Goal: Task Accomplishment & Management: Manage account settings

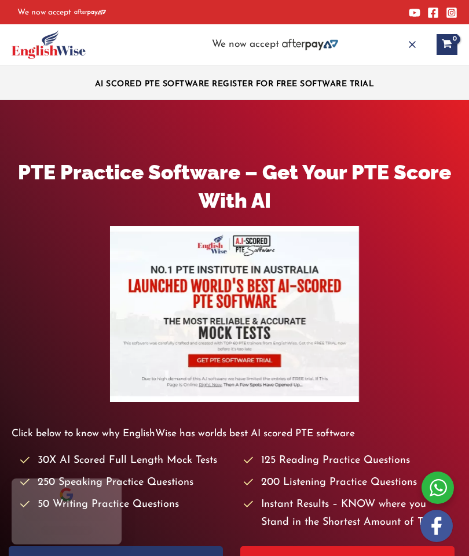
click at [406, 41] on icon "button" at bounding box center [412, 45] width 12 height 12
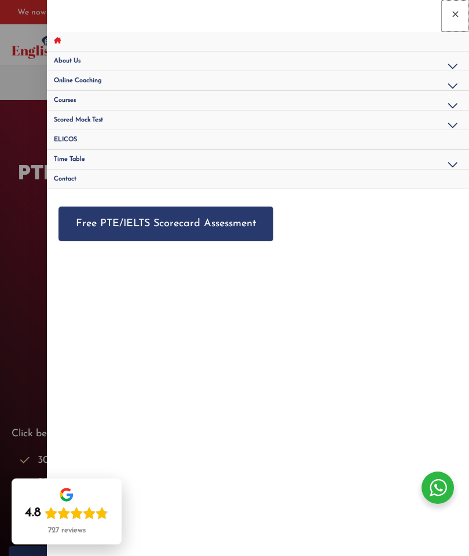
click at [452, 16] on icon "Close menu" at bounding box center [455, 14] width 10 height 10
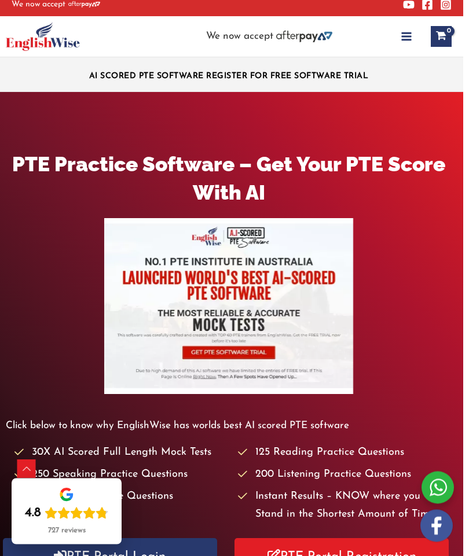
scroll to position [0, 6]
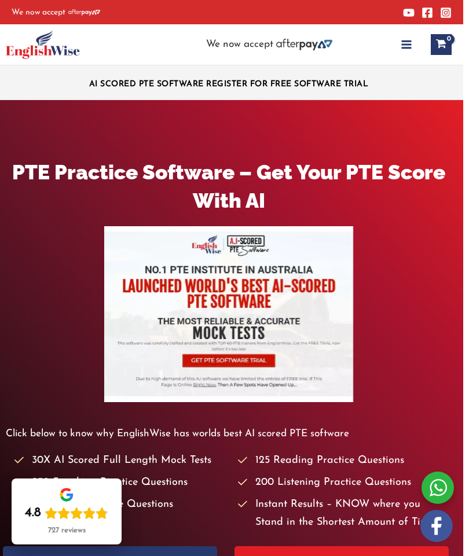
click at [404, 43] on icon "button" at bounding box center [407, 45] width 12 height 12
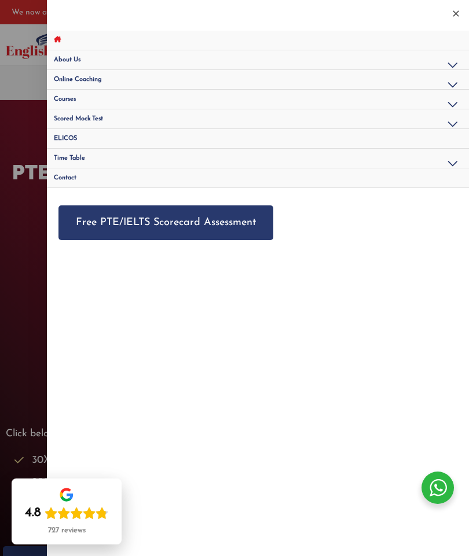
click at [102, 82] on span "Online Coaching" at bounding box center [78, 79] width 48 height 6
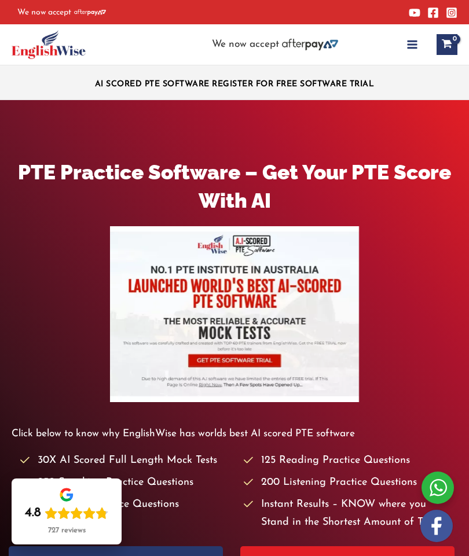
click at [449, 44] on link "View Shopping Cart, empty" at bounding box center [447, 44] width 21 height 21
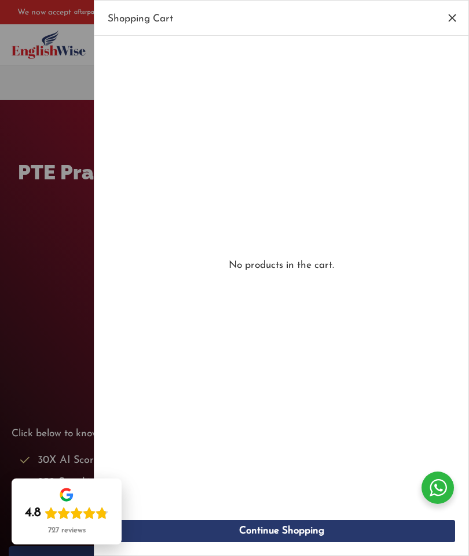
click at [452, 20] on icon "Close Cart Drawer" at bounding box center [452, 18] width 13 height 13
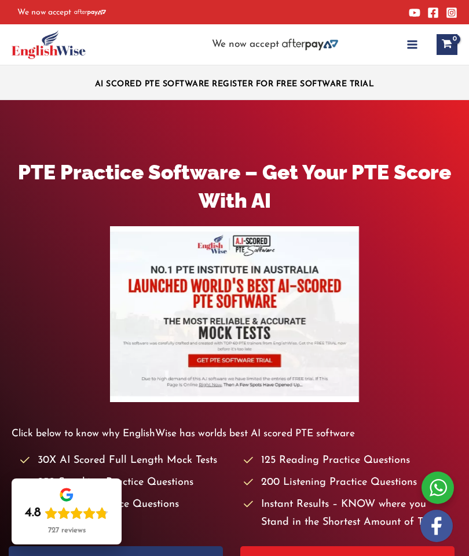
click at [404, 43] on button "Main Menu" at bounding box center [412, 44] width 25 height 25
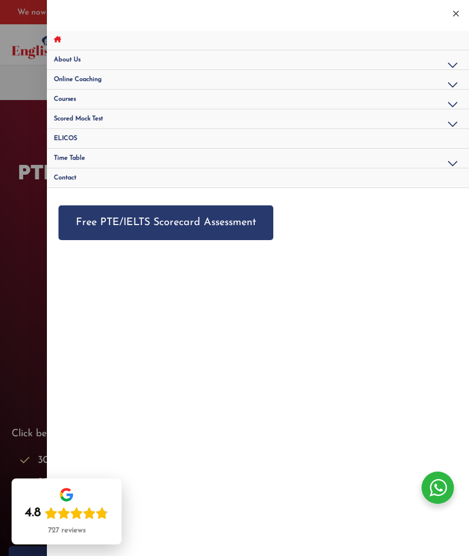
click at [449, 86] on button "Menu Toggle" at bounding box center [452, 86] width 28 height 32
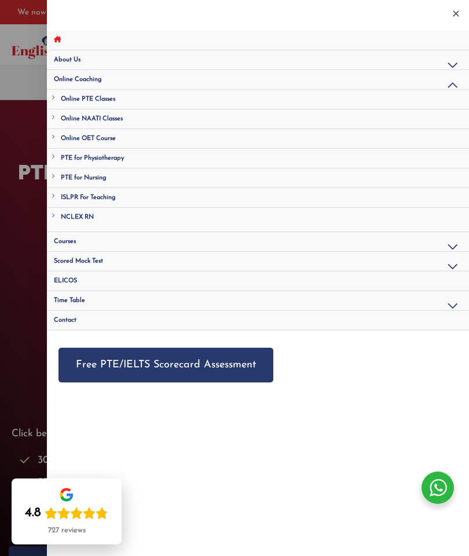
click at [444, 308] on button "Menu Toggle" at bounding box center [452, 307] width 28 height 32
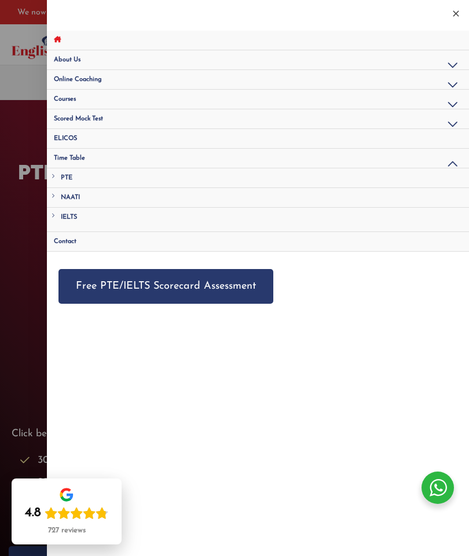
click at [449, 163] on button "Menu Toggle" at bounding box center [452, 165] width 28 height 32
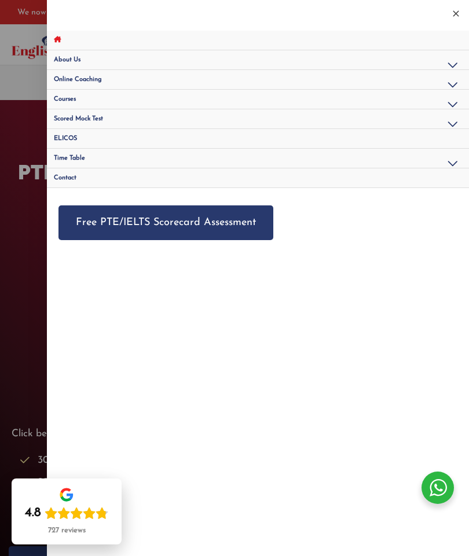
click at [453, 126] on button "Menu Toggle" at bounding box center [452, 125] width 28 height 32
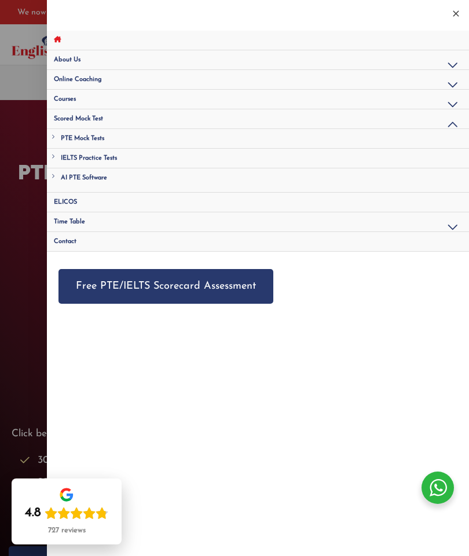
click at [54, 140] on link "PTE Mock Tests" at bounding box center [258, 139] width 422 height 20
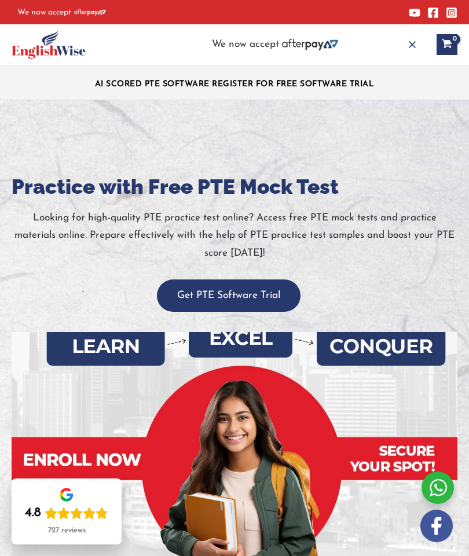
click at [410, 43] on icon "button" at bounding box center [412, 45] width 12 height 12
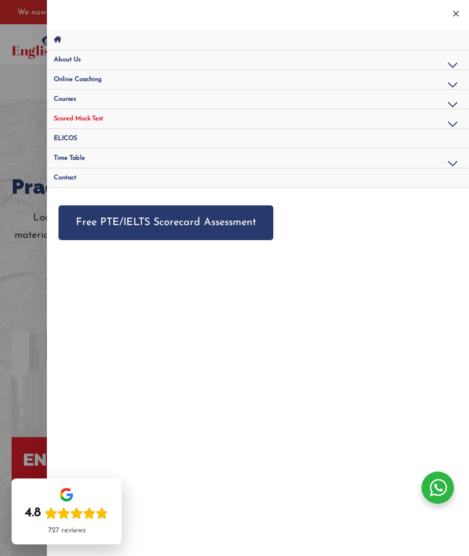
click at [58, 35] on link "Site Navigation: Main Menu" at bounding box center [258, 41] width 422 height 20
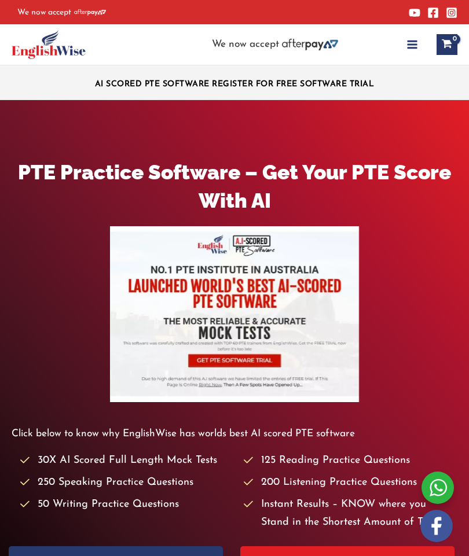
click at [58, 43] on img at bounding box center [49, 44] width 74 height 29
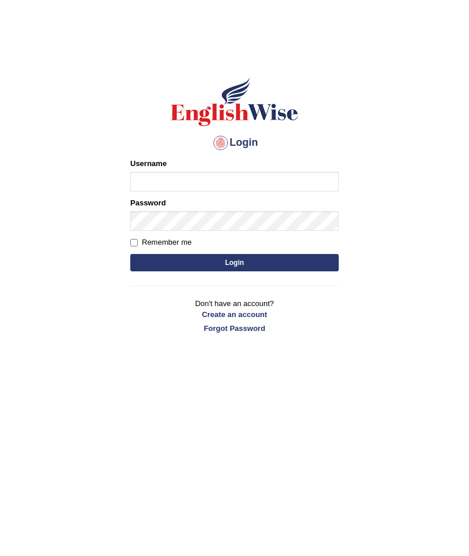
click at [179, 182] on input "Username" at bounding box center [234, 182] width 208 height 20
click at [222, 142] on div at bounding box center [220, 143] width 19 height 19
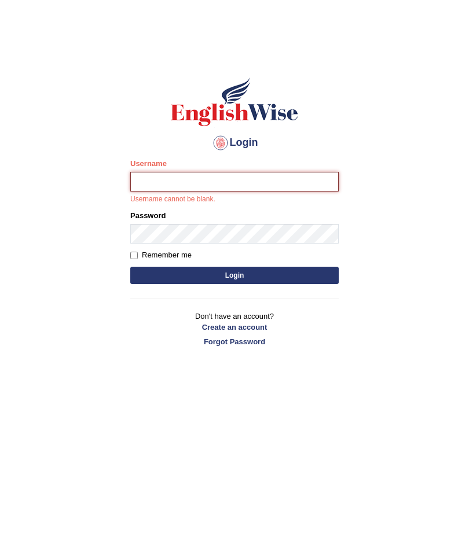
click at [182, 182] on input "Username" at bounding box center [234, 182] width 208 height 20
type input "MiniDora"
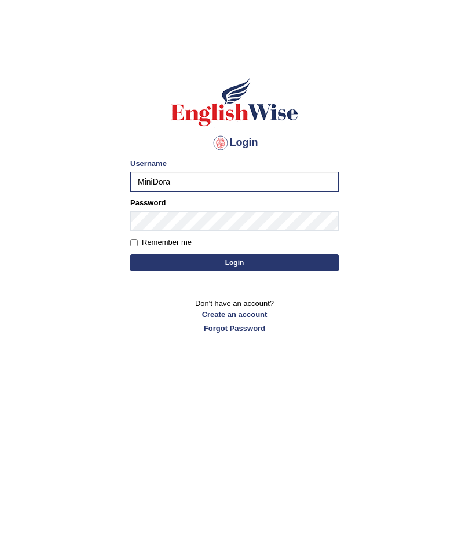
click at [138, 243] on input "Remember me" at bounding box center [134, 243] width 8 height 8
checkbox input "true"
click at [250, 266] on button "Login" at bounding box center [234, 262] width 208 height 17
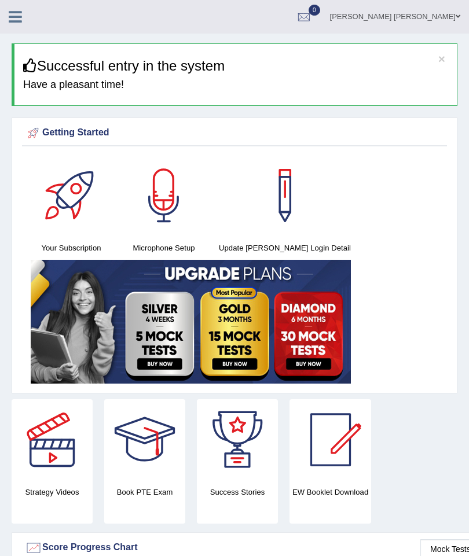
click at [342, 82] on h4 "Have a pleasant time!" at bounding box center [235, 85] width 425 height 12
click at [16, 14] on icon at bounding box center [15, 16] width 13 height 15
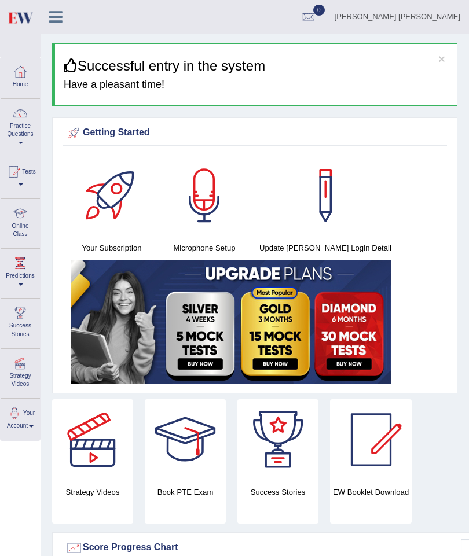
click at [24, 76] on div at bounding box center [20, 71] width 17 height 17
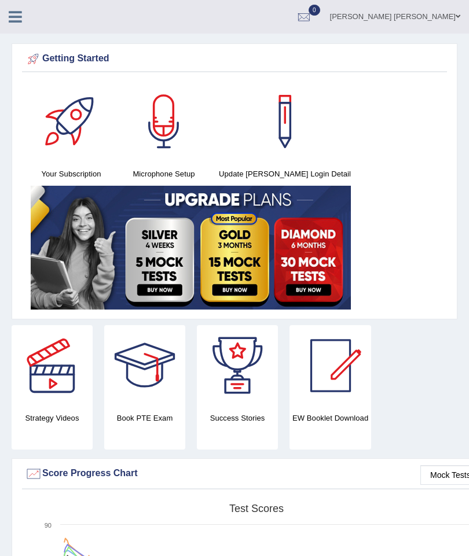
click at [72, 141] on div at bounding box center [71, 121] width 81 height 81
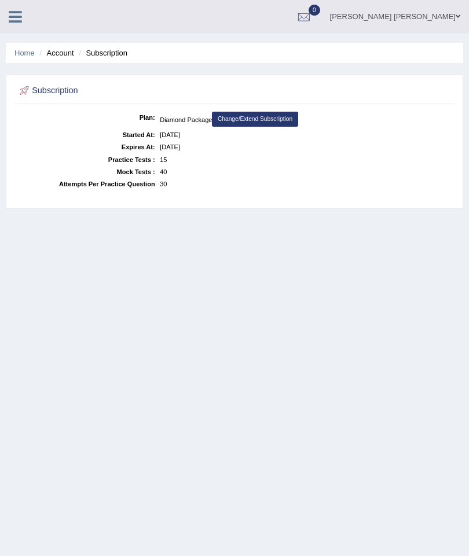
click at [28, 52] on link "Home" at bounding box center [24, 53] width 20 height 9
